Goal: Transaction & Acquisition: Purchase product/service

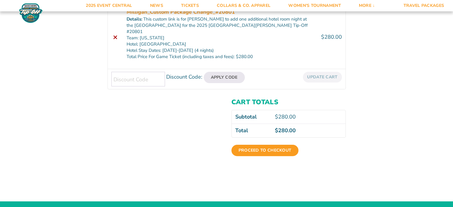
scroll to position [127, 0]
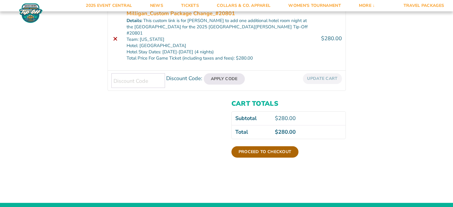
click at [264, 146] on link "Proceed to checkout" at bounding box center [264, 151] width 67 height 11
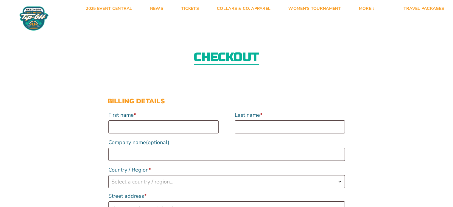
click at [215, 118] on label "First name *" at bounding box center [163, 115] width 110 height 11
click at [215, 120] on input "First name *" at bounding box center [163, 126] width 110 height 13
click at [191, 122] on input "First name *" at bounding box center [163, 126] width 110 height 13
type input "Wendy"
type input "Milligan"
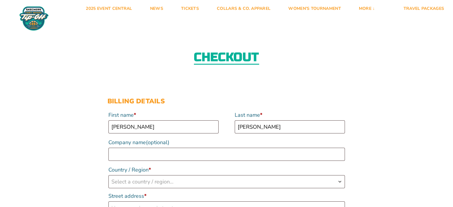
select select "US"
type input "[STREET_ADDRESS]"
type input "Ocean Isle Beach"
type input "28469"
type input "19102313959"
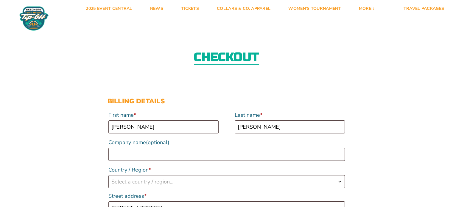
type input "[EMAIL_ADDRESS][DOMAIN_NAME]"
select select "US"
select select "NC"
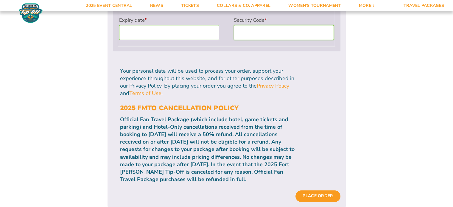
scroll to position [601, 0]
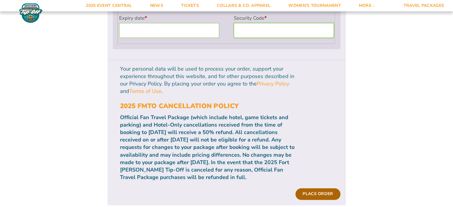
click at [307, 188] on button "Place order" at bounding box center [317, 193] width 45 height 11
